Goal: Information Seeking & Learning: Learn about a topic

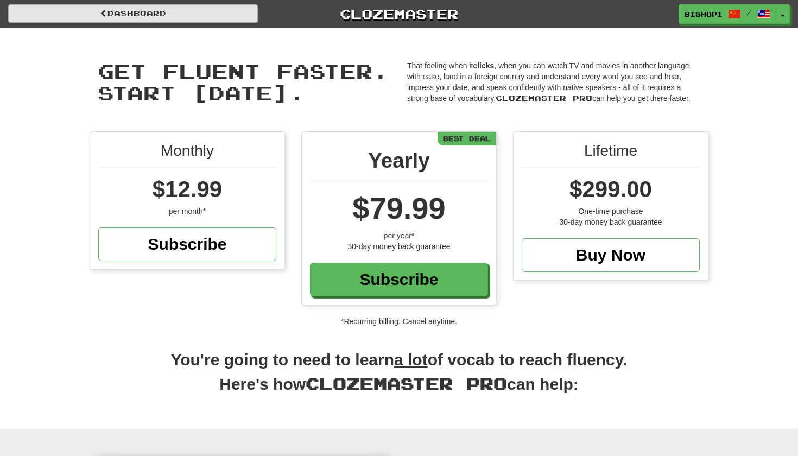
click at [122, 9] on link "Dashboard" at bounding box center [133, 13] width 250 height 18
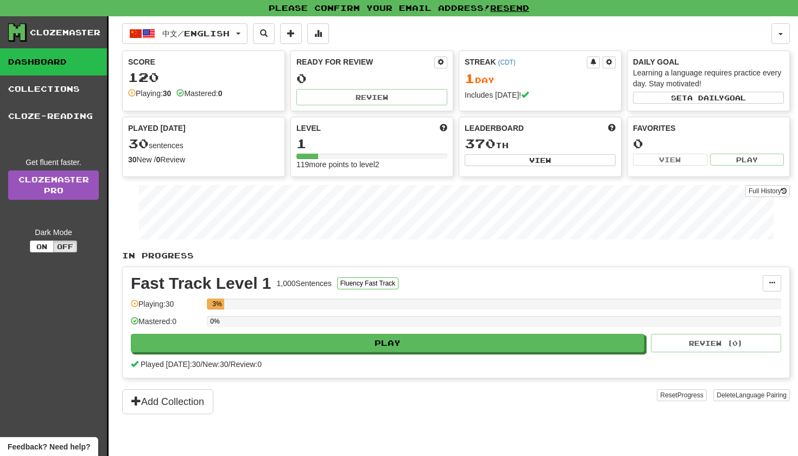
click at [211, 90] on div "Mastered: 0" at bounding box center [199, 93] width 46 height 11
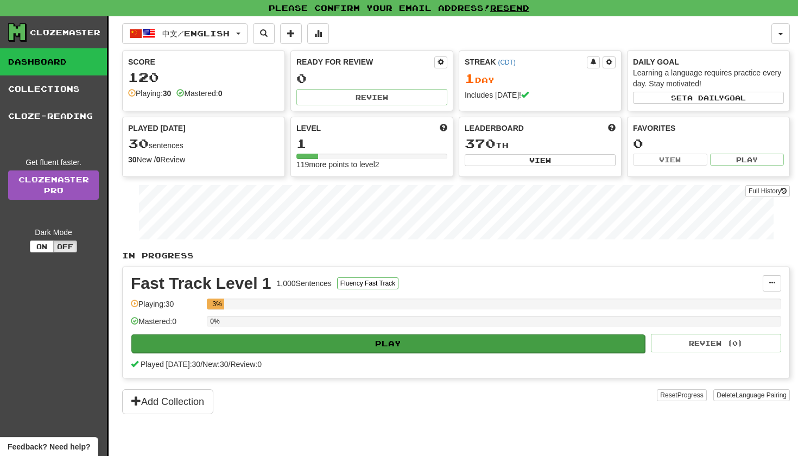
click at [288, 341] on button "Play" at bounding box center [387, 343] width 513 height 18
select select "**"
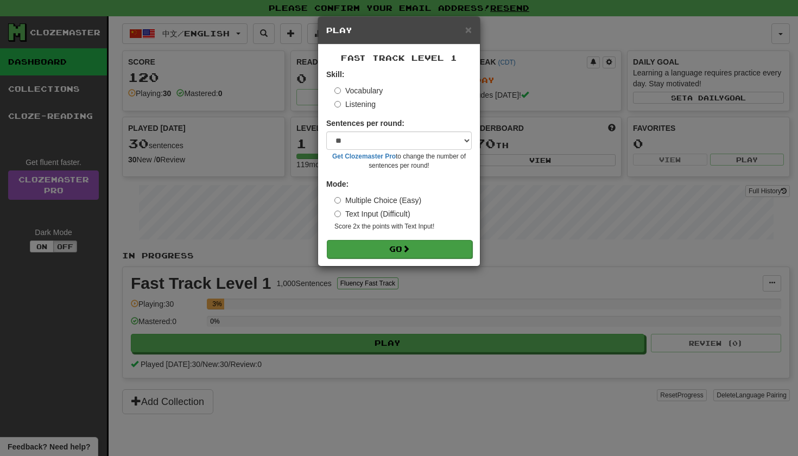
click at [346, 252] on button "Go" at bounding box center [399, 249] width 145 height 18
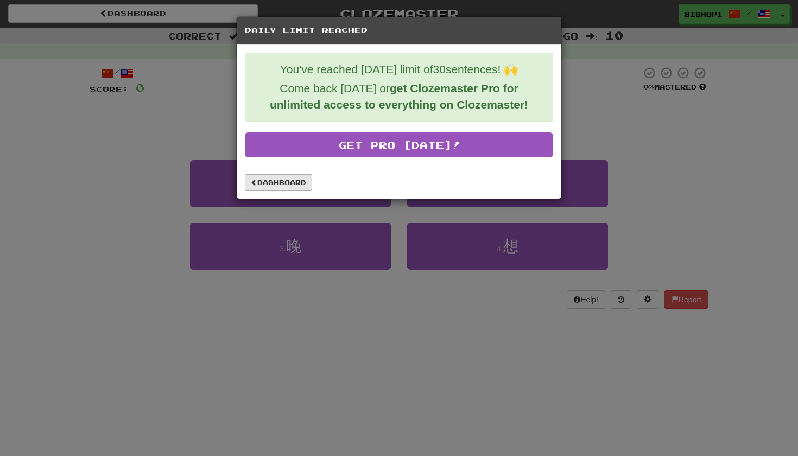
click at [267, 184] on link "Dashboard" at bounding box center [278, 182] width 67 height 16
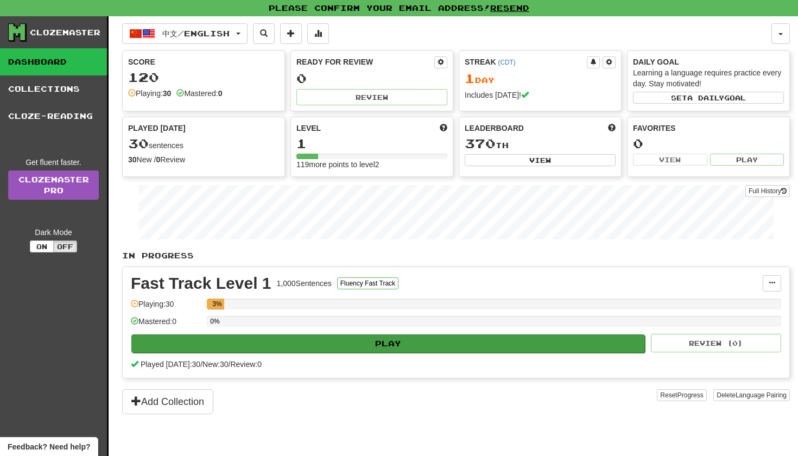
click at [346, 348] on button "Play" at bounding box center [387, 343] width 513 height 18
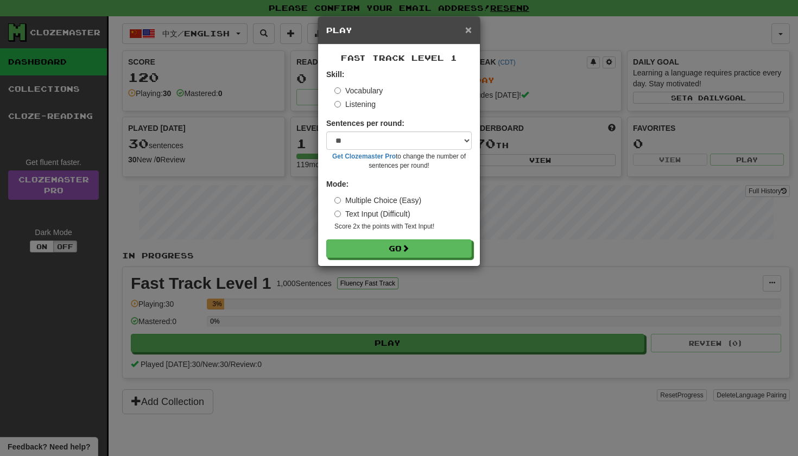
click at [465, 30] on span "×" at bounding box center [468, 29] width 7 height 12
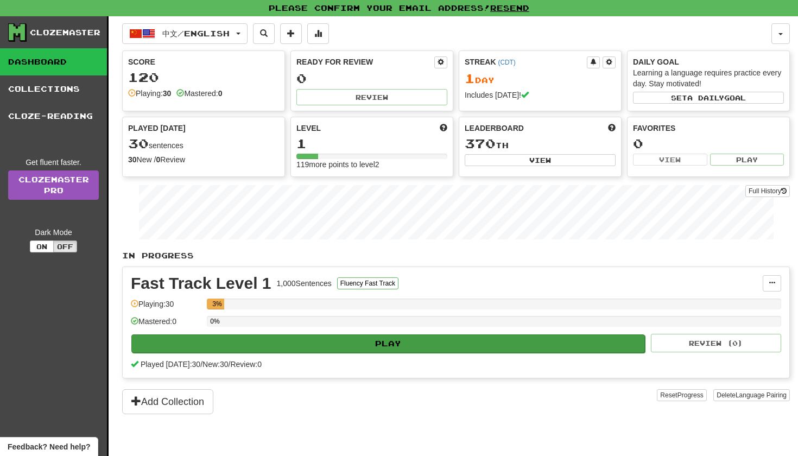
click at [292, 346] on button "Play" at bounding box center [387, 343] width 513 height 18
select select "**"
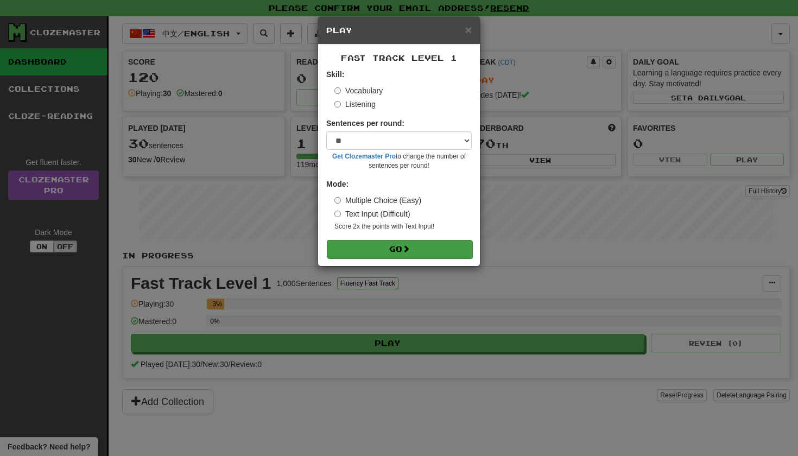
click at [356, 249] on button "Go" at bounding box center [399, 249] width 145 height 18
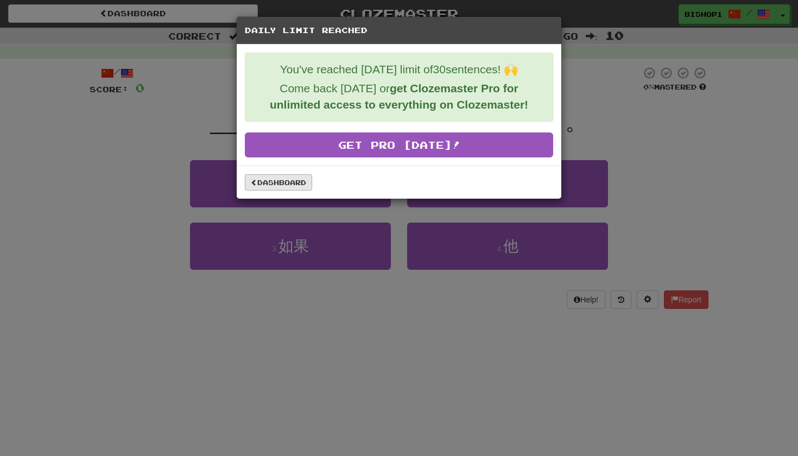
click at [258, 187] on link "Dashboard" at bounding box center [278, 182] width 67 height 16
